Goal: Information Seeking & Learning: Understand process/instructions

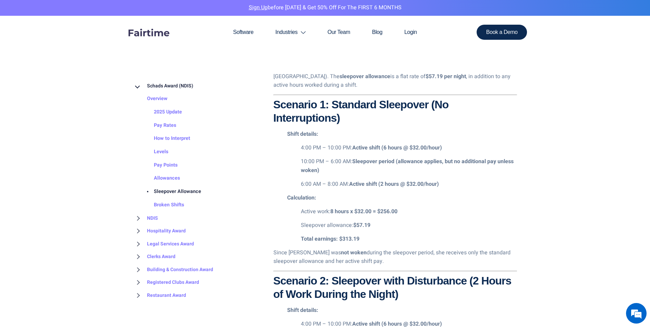
scroll to position [857, 0]
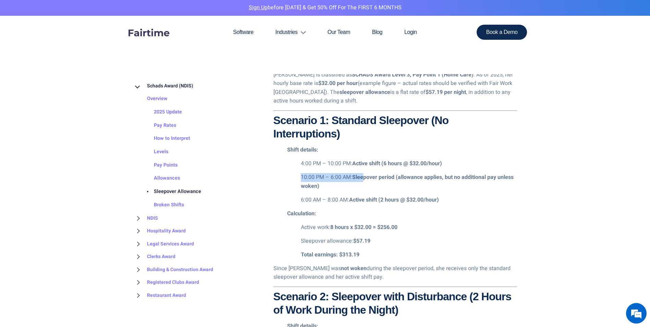
drag, startPoint x: 299, startPoint y: 175, endPoint x: 365, endPoint y: 178, distance: 65.9
click at [365, 178] on ul "4:00 PM – 10:00 PM: Active shift (6 hours @ $32.00/hour) 10:00 PM – 6:00 AM: Sl…" at bounding box center [402, 181] width 230 height 45
drag, startPoint x: 365, startPoint y: 178, endPoint x: 370, endPoint y: 186, distance: 9.8
click at [370, 186] on p "10:00 PM – 6:00 AM: Sleepover period (allowance applies, but no additional pay …" at bounding box center [409, 181] width 216 height 17
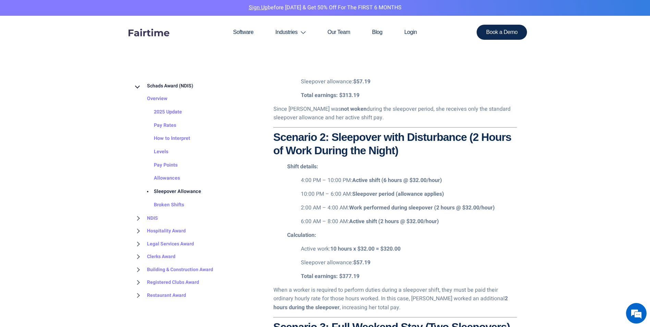
scroll to position [1028, 0]
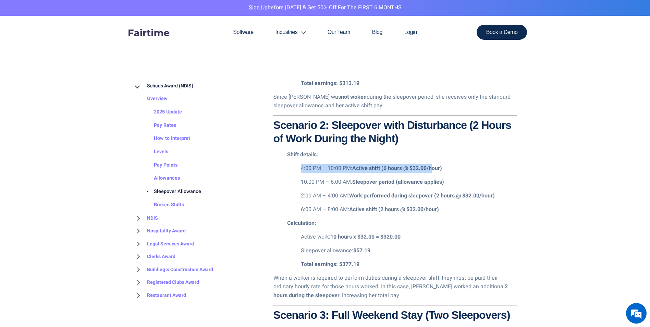
drag, startPoint x: 311, startPoint y: 169, endPoint x: 432, endPoint y: 171, distance: 120.6
click at [432, 171] on ul "4:00 PM – 10:00 PM: Active shift (6 hours @ $32.00/hour) 10:00 PM – 6:00 AM: Sl…" at bounding box center [402, 189] width 230 height 50
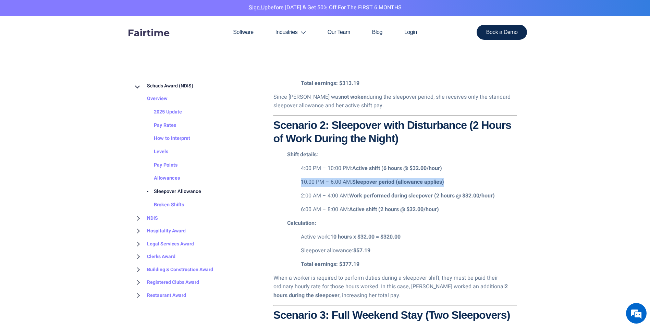
drag, startPoint x: 302, startPoint y: 182, endPoint x: 449, endPoint y: 183, distance: 147.3
click at [449, 183] on p "10:00 PM – 6:00 AM: Sleepover period (allowance applies)" at bounding box center [409, 182] width 216 height 9
click at [338, 199] on p "2:00 AM – 4:00 AM: Work performed during sleepover (2 hours @ $32.00/hour)" at bounding box center [409, 196] width 216 height 9
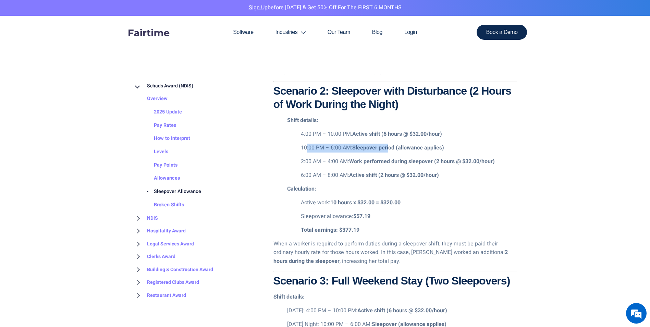
drag, startPoint x: 305, startPoint y: 148, endPoint x: 390, endPoint y: 148, distance: 85.0
click at [390, 148] on p "10:00 PM – 6:00 AM: Sleepover period (allowance applies)" at bounding box center [409, 148] width 216 height 9
drag, startPoint x: 301, startPoint y: 163, endPoint x: 347, endPoint y: 165, distance: 46.3
click at [347, 165] on p "2:00 AM – 4:00 AM: Work performed during sleepover (2 hours @ $32.00/hour)" at bounding box center [409, 161] width 216 height 9
drag, startPoint x: 347, startPoint y: 165, endPoint x: 378, endPoint y: 163, distance: 30.6
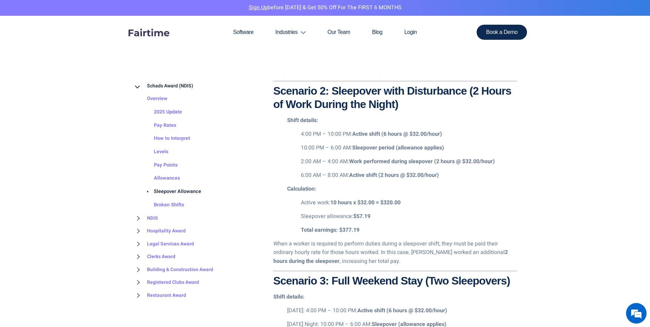
click at [378, 163] on strong "Work performed during sleepover (2 hours @ $32.00/hour)" at bounding box center [422, 161] width 146 height 8
drag, startPoint x: 303, startPoint y: 162, endPoint x: 320, endPoint y: 163, distance: 17.5
click at [320, 163] on p "2:00 AM – 4:00 AM: Work performed during sleepover (2 hours @ $32.00/hour)" at bounding box center [409, 161] width 216 height 9
drag, startPoint x: 320, startPoint y: 163, endPoint x: 355, endPoint y: 162, distance: 34.6
click at [355, 162] on strong "Work performed during sleepover (2 hours @ $32.00/hour)" at bounding box center [422, 161] width 146 height 8
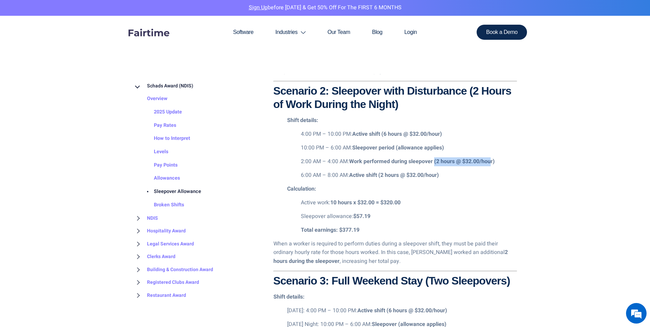
drag, startPoint x: 435, startPoint y: 160, endPoint x: 490, endPoint y: 160, distance: 55.2
click at [490, 160] on strong "Work performed during sleepover (2 hours @ $32.00/hour)" at bounding box center [422, 161] width 146 height 8
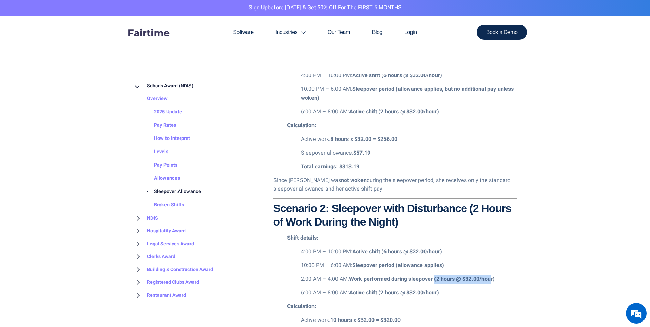
scroll to position [925, 0]
